Goal: Use online tool/utility: Utilize a website feature to perform a specific function

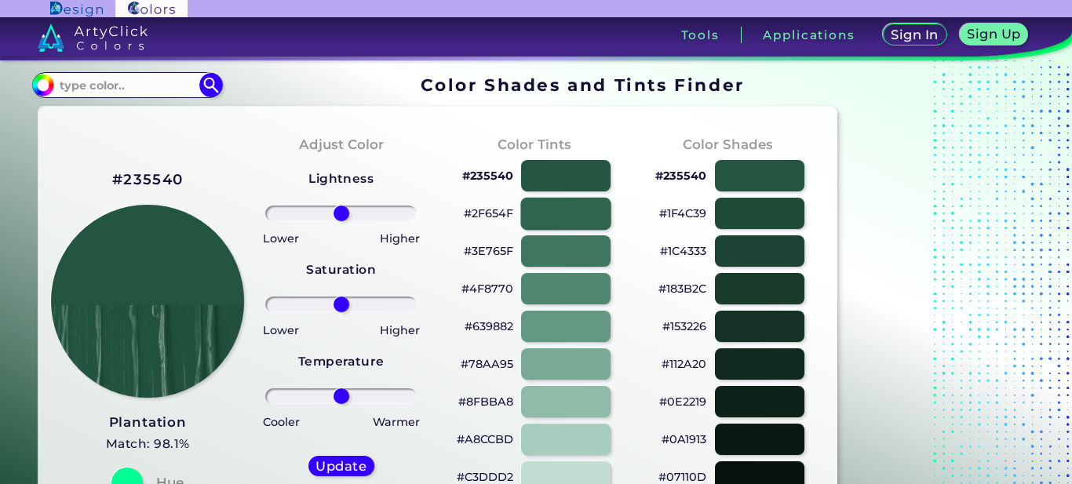
click at [589, 214] on div at bounding box center [565, 213] width 90 height 32
type input "#2f654f"
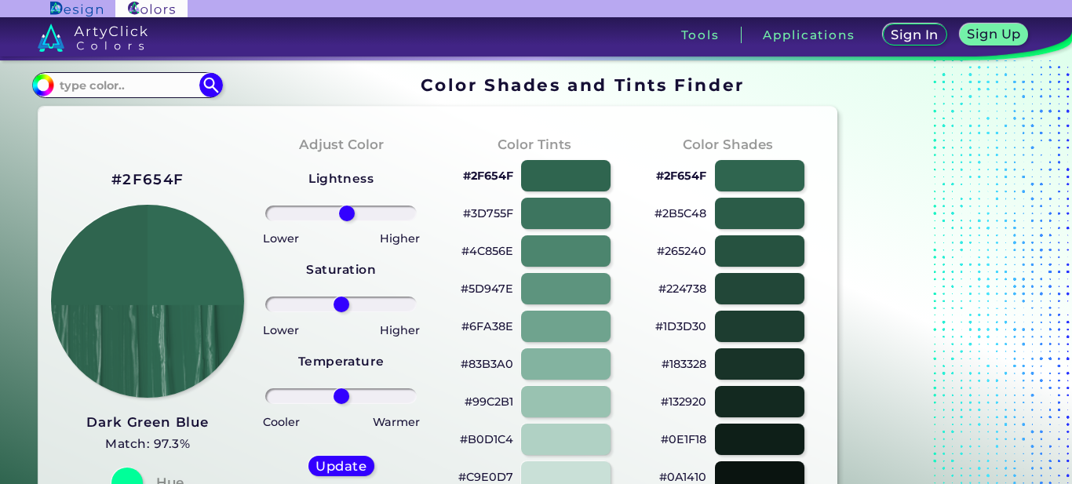
type input "8"
click at [347, 209] on input "range" at bounding box center [341, 214] width 152 height 16
type input "14"
click at [351, 303] on input "range" at bounding box center [341, 305] width 152 height 16
type input "15"
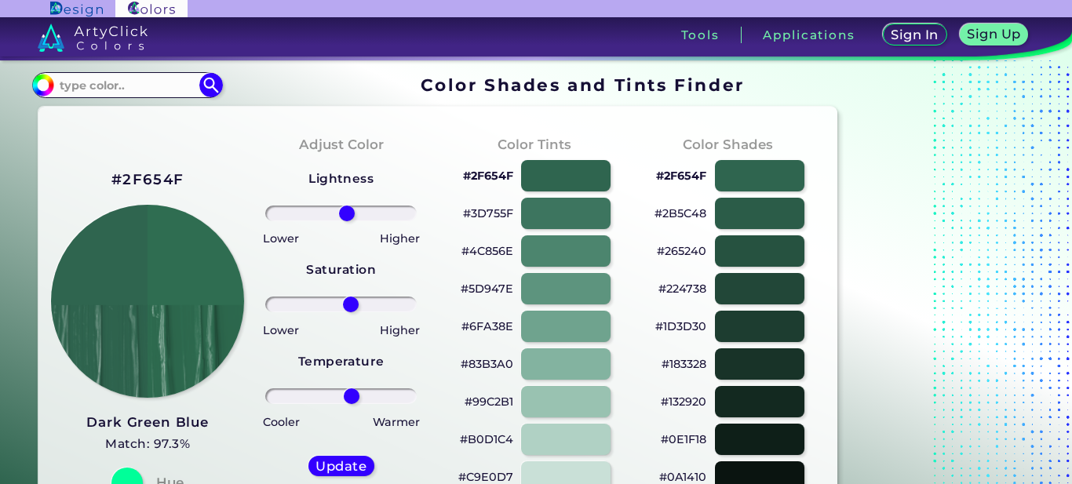
click at [352, 397] on input "range" at bounding box center [341, 397] width 152 height 16
click at [350, 463] on h5 "Update" at bounding box center [341, 467] width 47 height 12
type input "#2f6d51"
type input "0"
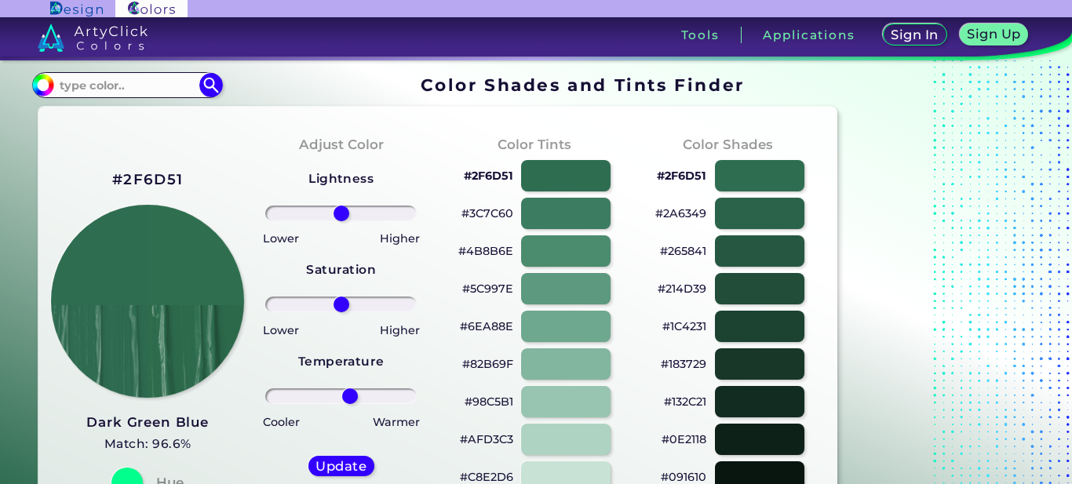
type input "13"
click at [350, 398] on input "range" at bounding box center [341, 397] width 152 height 16
click at [349, 462] on h5 "Update" at bounding box center [341, 467] width 46 height 12
type input "#2f6f4f"
type input "14"
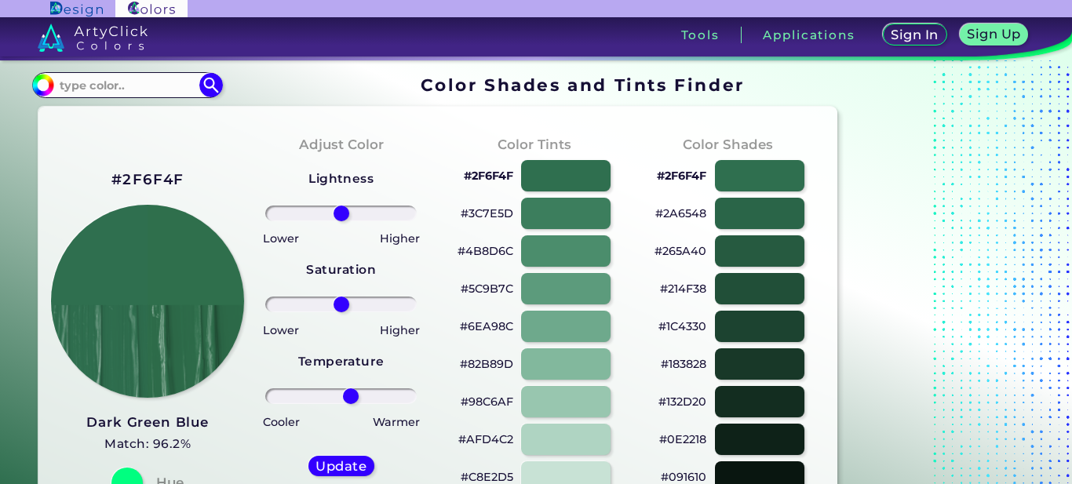
click at [351, 396] on input "range" at bounding box center [341, 397] width 152 height 16
click at [354, 462] on h5 "Update" at bounding box center [341, 466] width 48 height 13
type input "#2f6f4c"
type input "0"
click at [557, 213] on div at bounding box center [565, 213] width 90 height 32
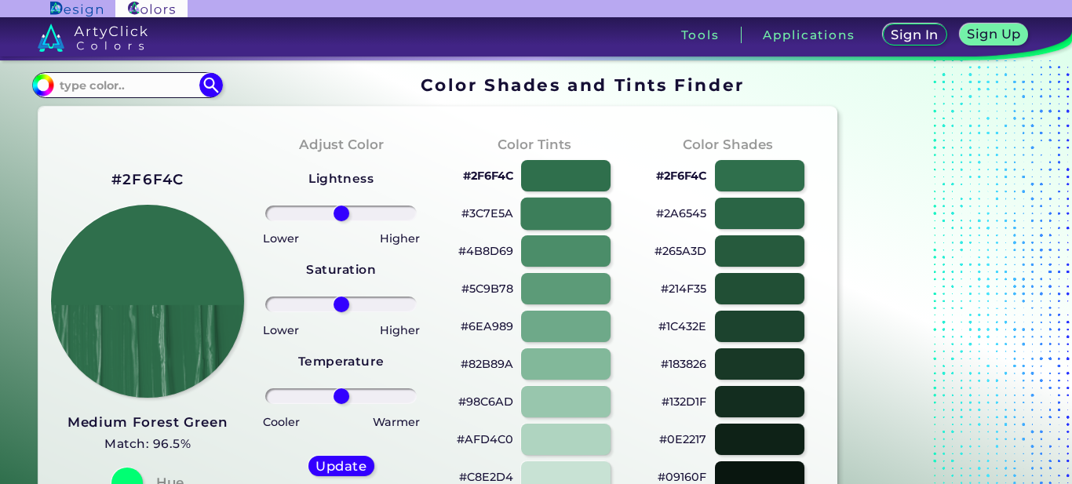
type input "#3c7e5a"
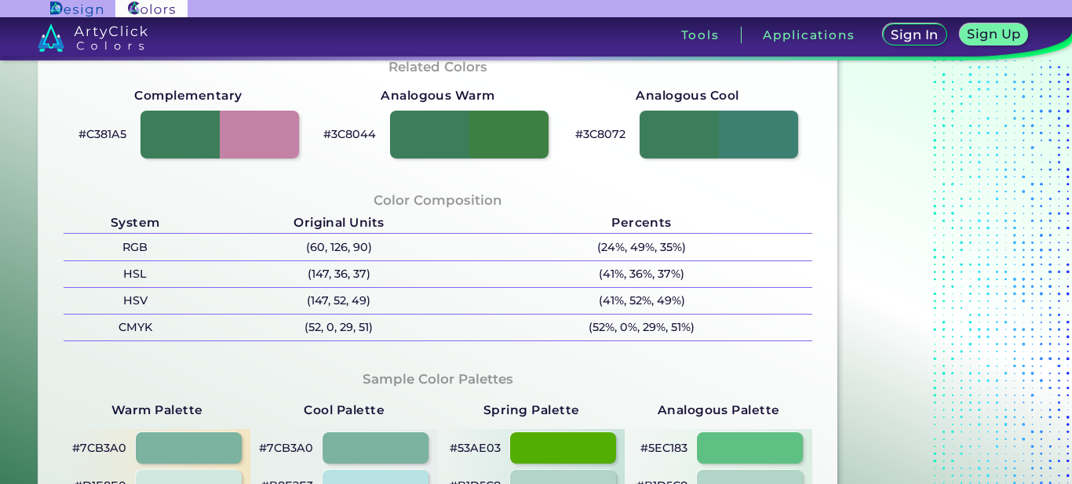
scroll to position [524, 0]
